Goal: Obtain resource: Download file/media

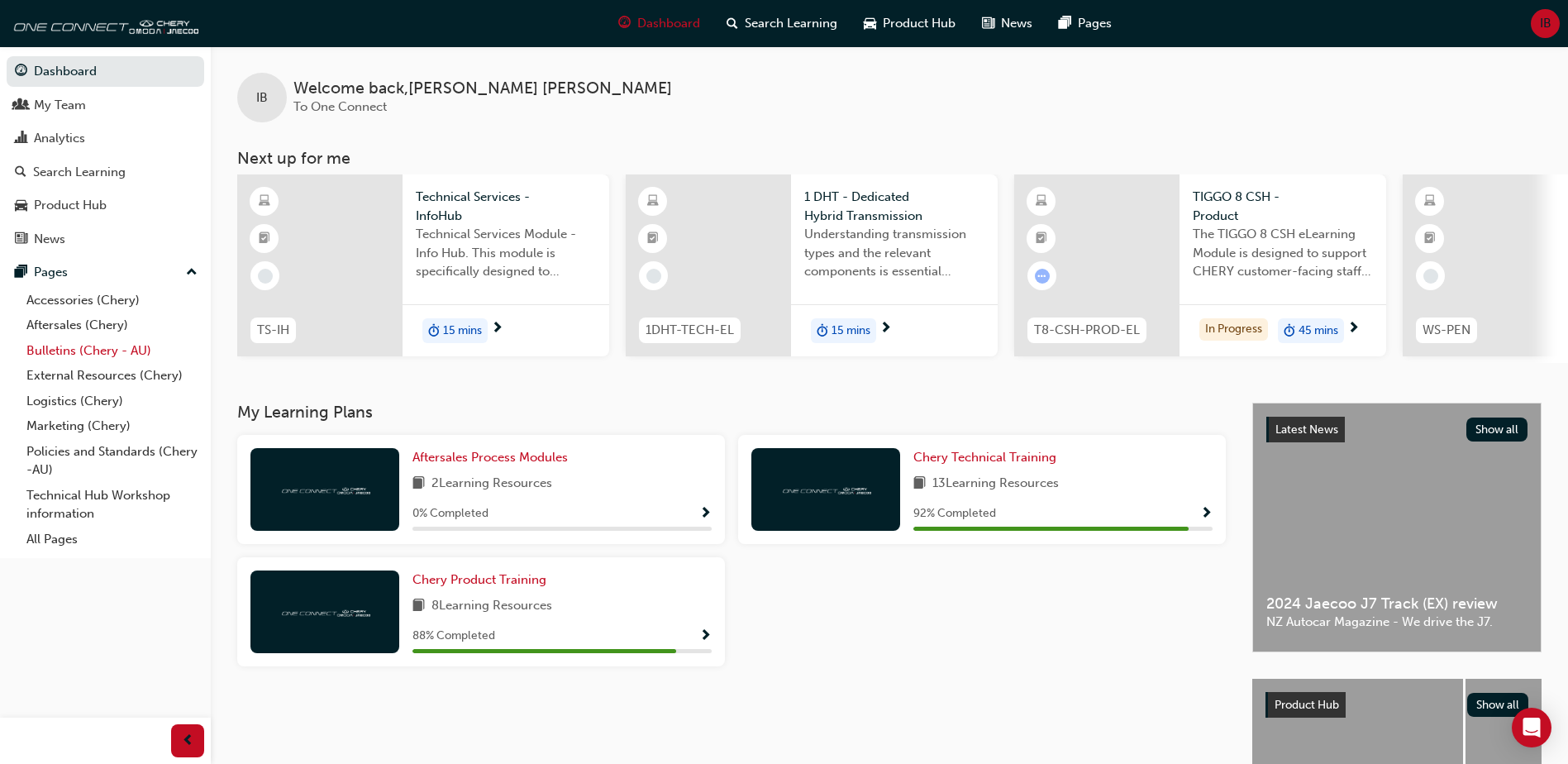
click at [69, 346] on link "Bulletins (Chery - AU)" at bounding box center [112, 351] width 184 height 26
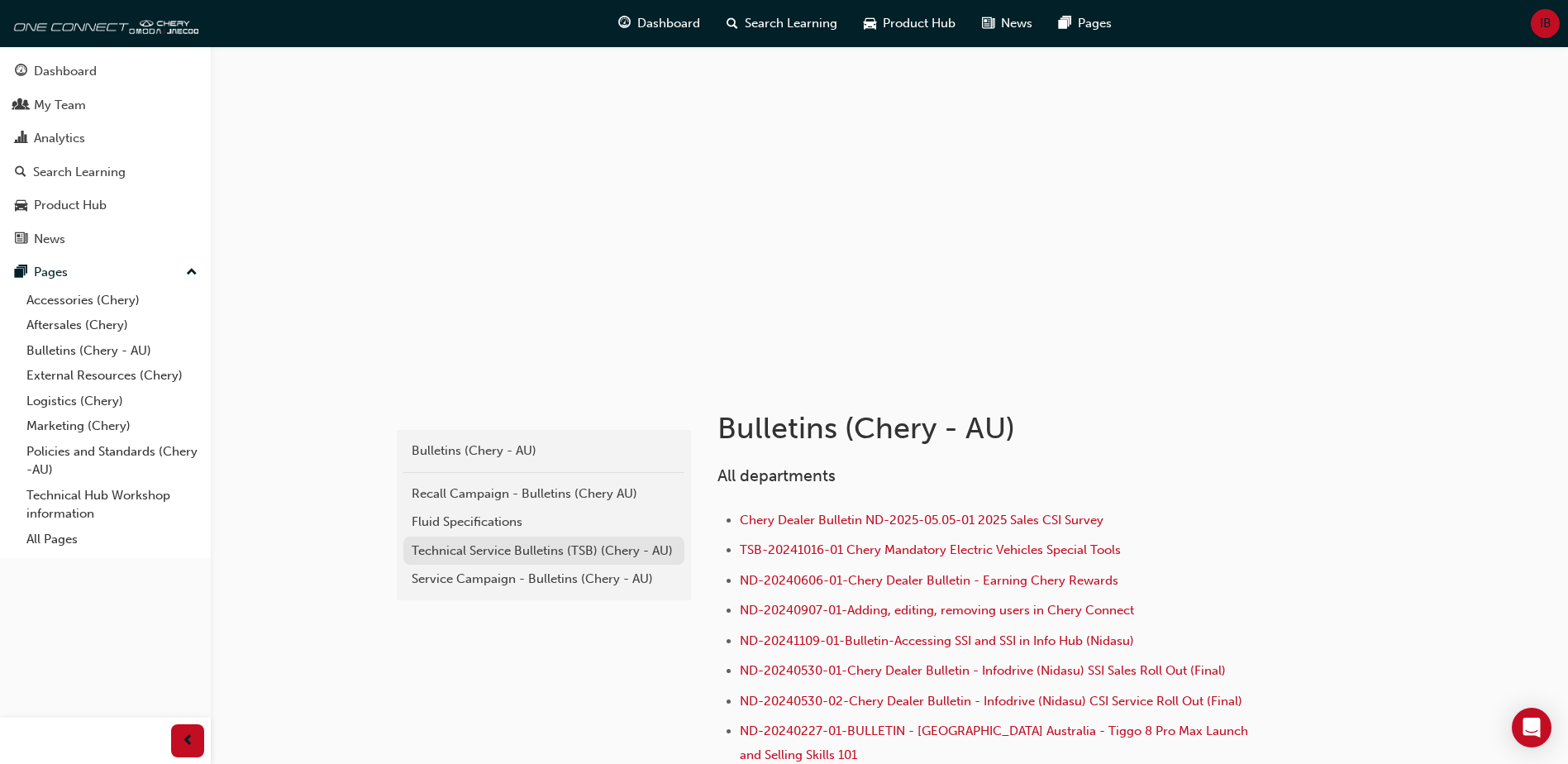
click at [498, 553] on div "Technical Service Bulletins (TSB) (Chery - AU)" at bounding box center [544, 550] width 265 height 19
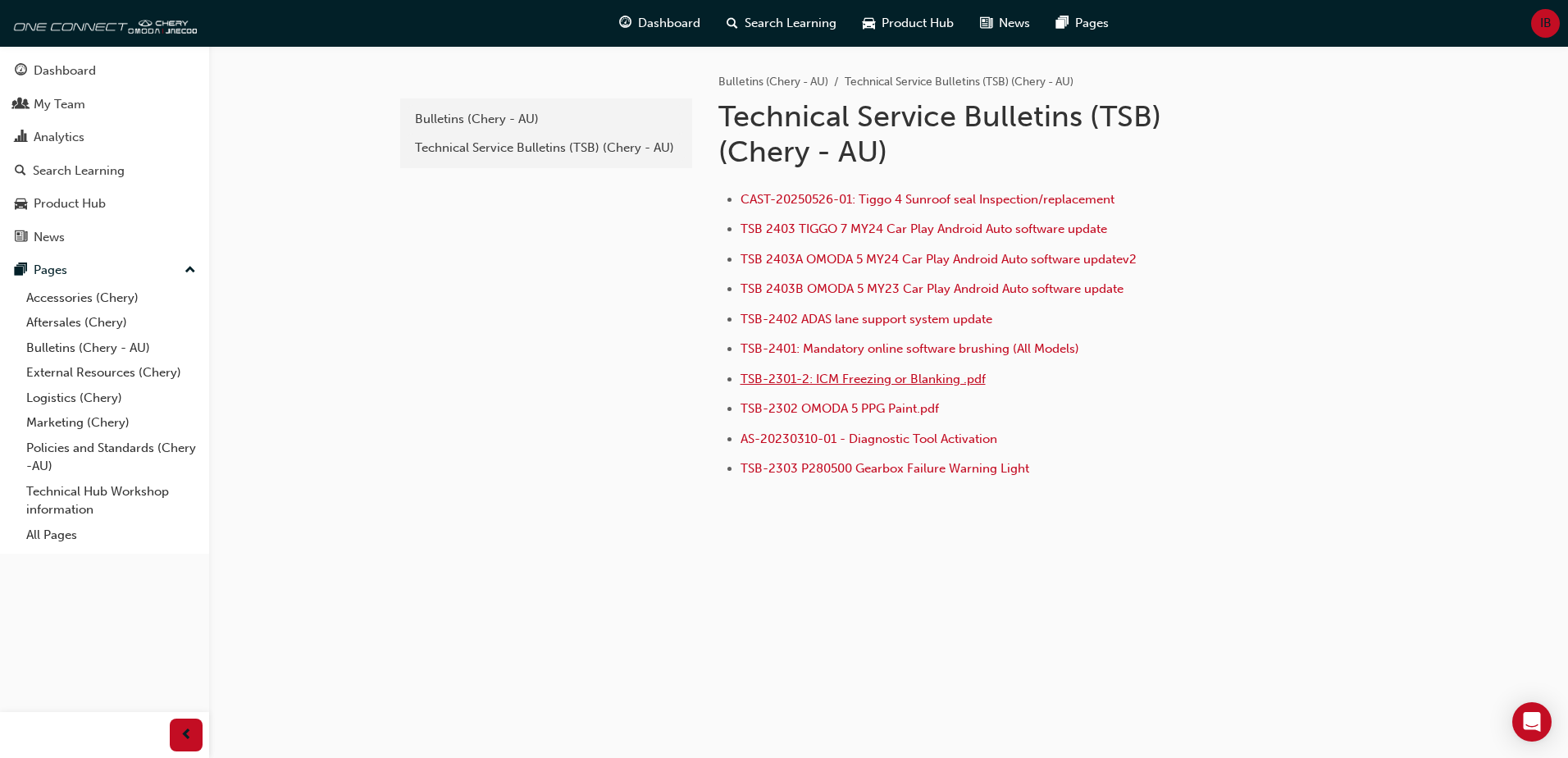
click at [887, 385] on span "TSB-2301-2: ICM Freezing or Blanking .pdf" at bounding box center [862, 378] width 245 height 15
